Goal: Task Accomplishment & Management: Use online tool/utility

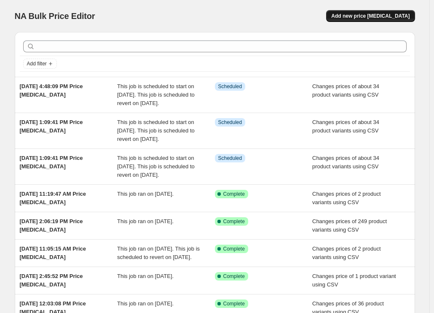
click at [396, 16] on span "Add new price [MEDICAL_DATA]" at bounding box center [370, 16] width 78 height 7
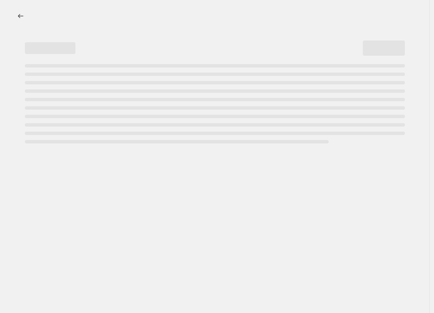
select select "percentage"
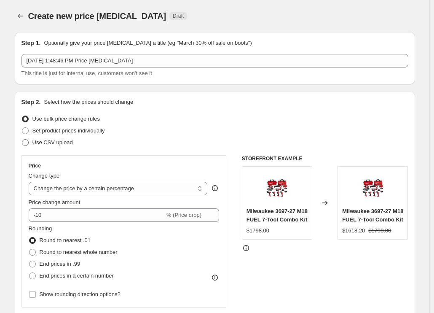
click at [61, 142] on span "Use CSV upload" at bounding box center [52, 142] width 40 height 6
click at [22, 140] on input "Use CSV upload" at bounding box center [22, 139] width 0 height 0
radio input "true"
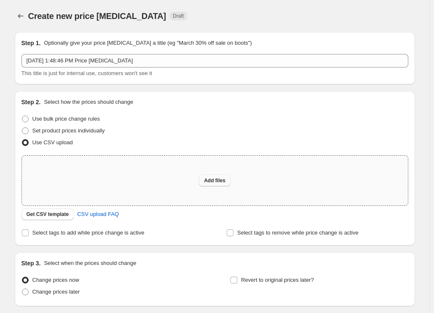
click at [217, 182] on span "Add files" at bounding box center [215, 180] width 22 height 7
type input "C:\fakepath\csv_template 1.csv"
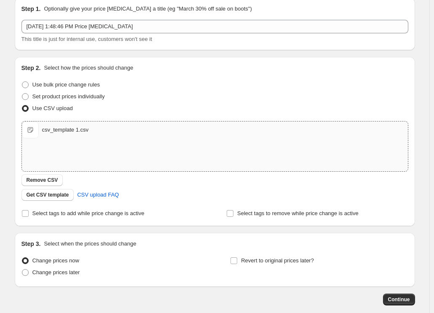
scroll to position [78, 0]
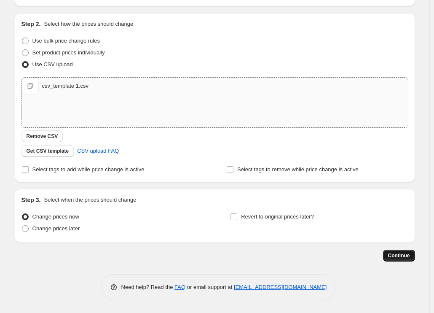
click at [404, 256] on span "Continue" at bounding box center [399, 255] width 22 height 7
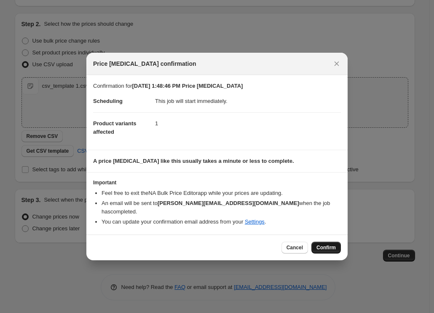
click at [325, 245] on span "Confirm" at bounding box center [326, 247] width 19 height 7
